Goal: Information Seeking & Learning: Learn about a topic

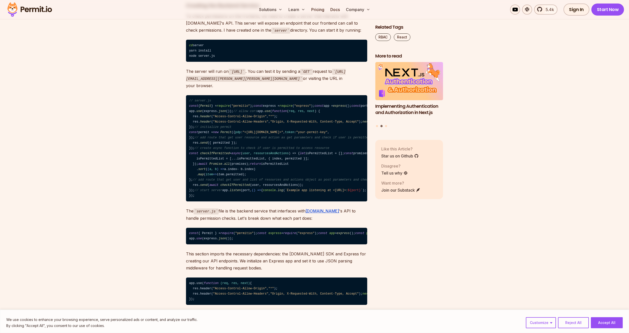
scroll to position [2946, 0]
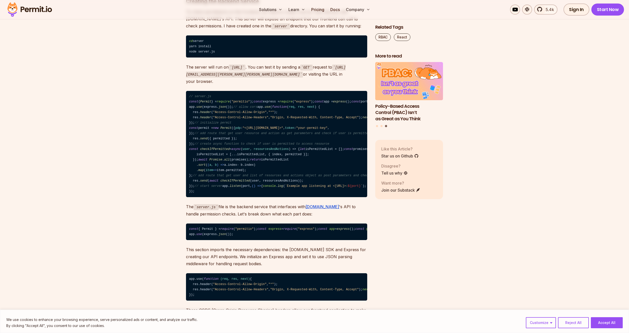
click at [387, 154] on link "Star us on Github" at bounding box center [399, 156] width 37 height 6
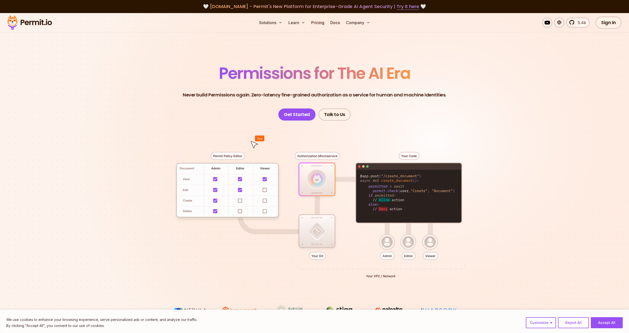
click at [137, 67] on section "Permissions for The AI Era Never build Permissions again. Zero-latency fine-gra…" at bounding box center [314, 178] width 629 height 331
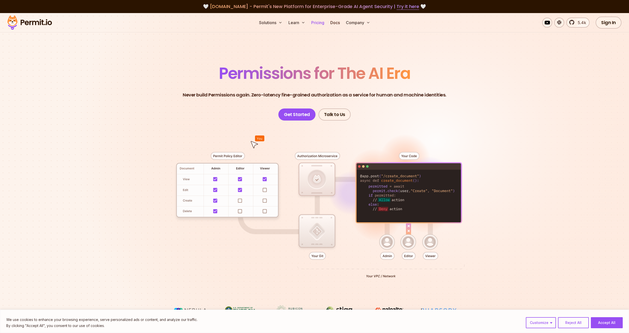
click at [316, 25] on link "Pricing" at bounding box center [317, 23] width 17 height 10
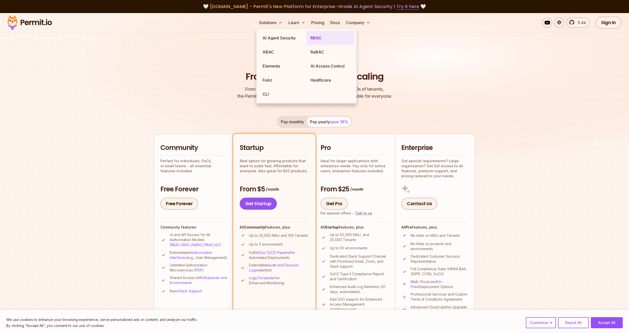
click at [318, 36] on link "RBAC" at bounding box center [331, 38] width 48 height 14
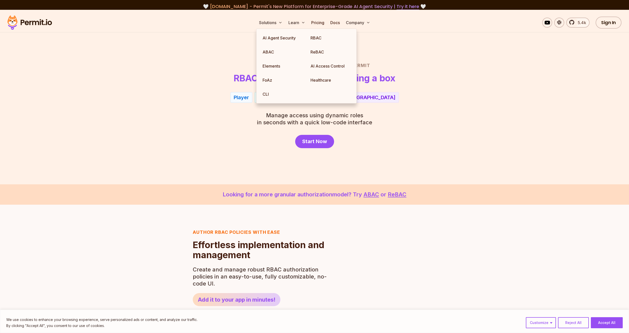
click at [196, 67] on h2 "Role Based Access Control with Permit" at bounding box center [315, 65] width 352 height 7
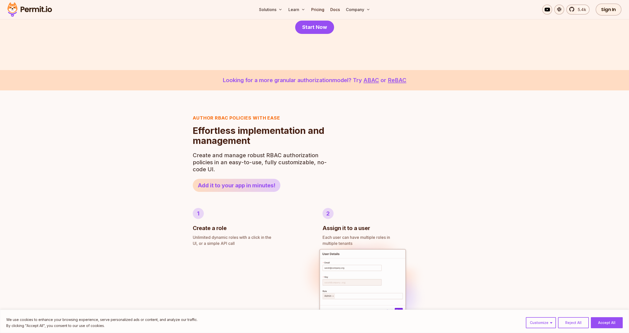
scroll to position [51, 0]
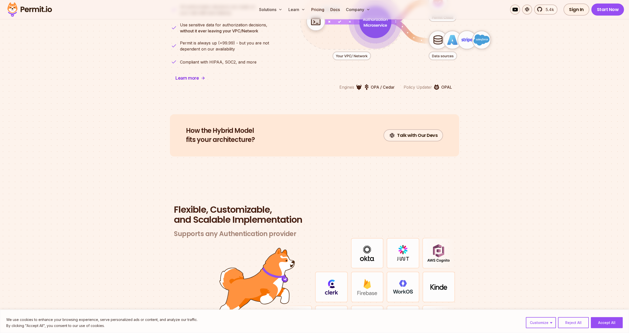
scroll to position [1332, 0]
